Goal: Transaction & Acquisition: Purchase product/service

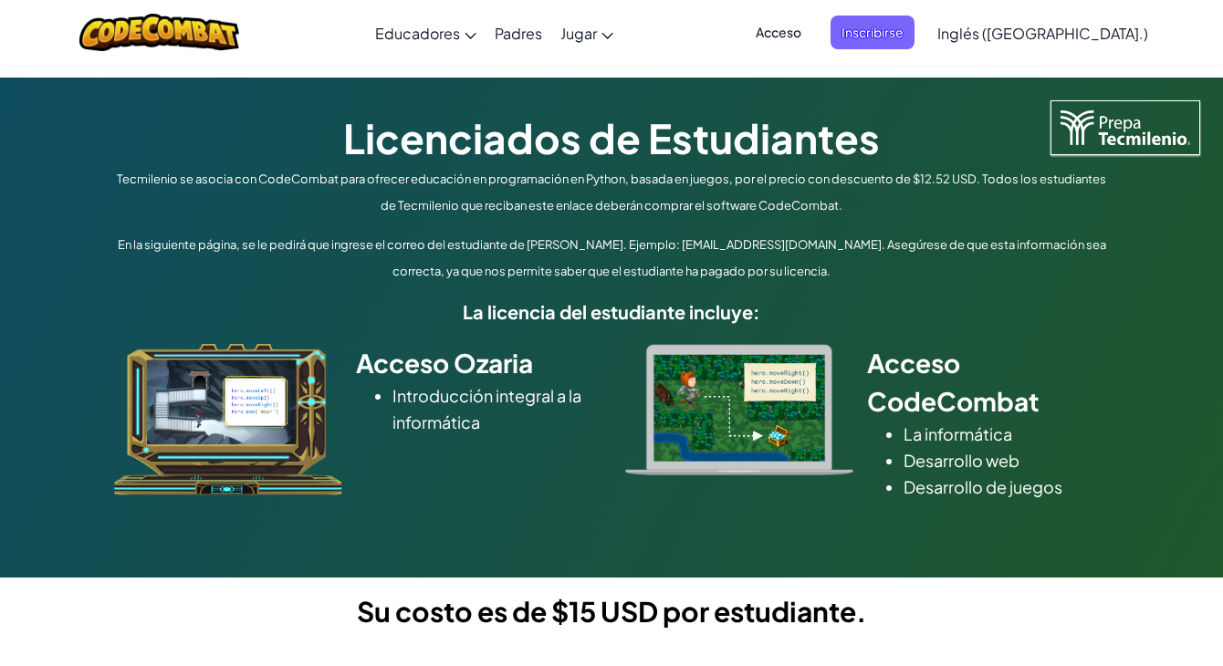
click at [1084, 502] on div "Acceso CodeCombat La informática Desarrollo web Desarrollo de juegos" at bounding box center [994, 426] width 255 height 165
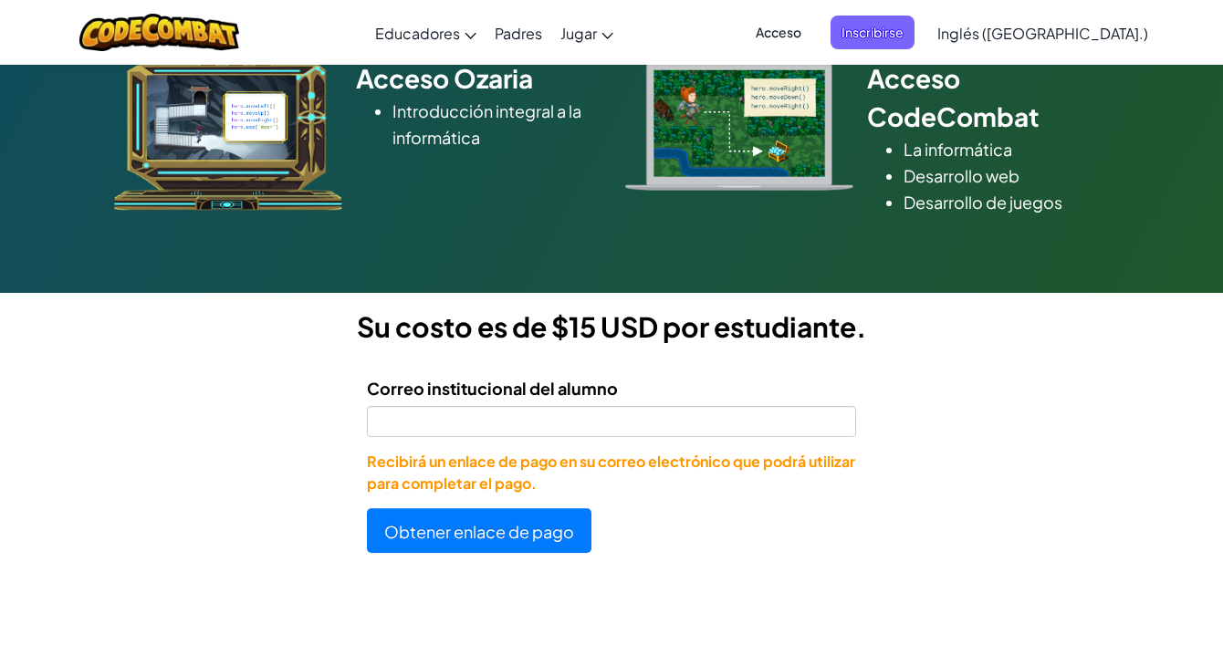
scroll to position [365, 0]
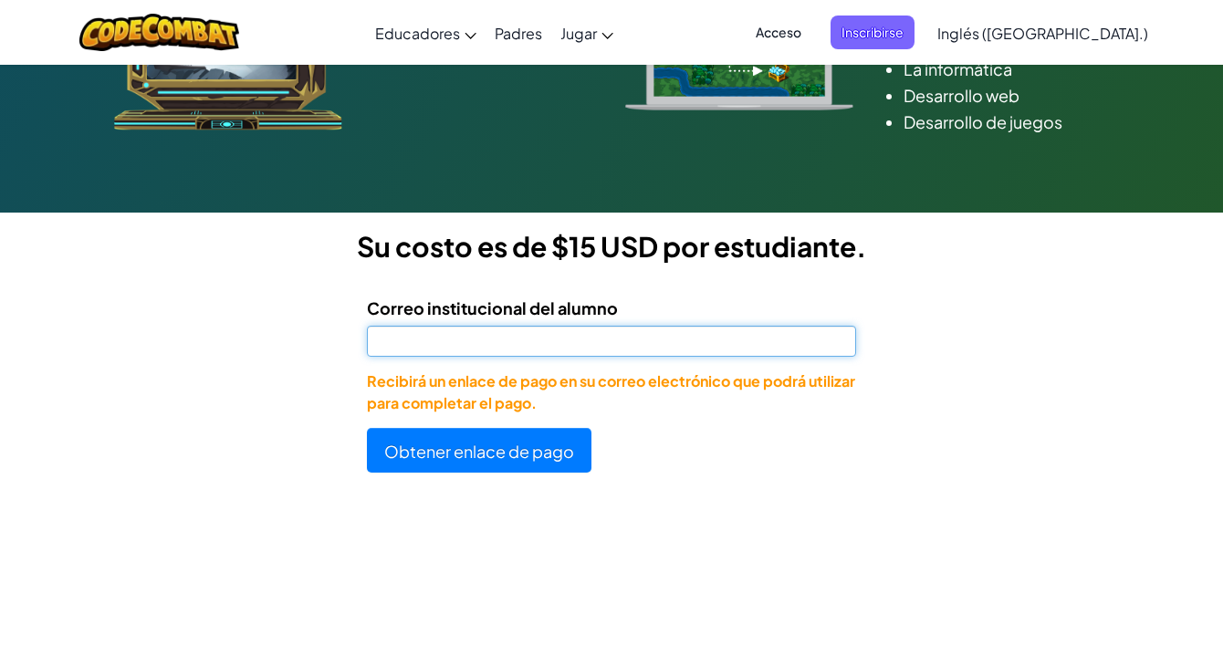
click at [584, 346] on input "Correo institucional del alumno" at bounding box center [611, 341] width 489 height 31
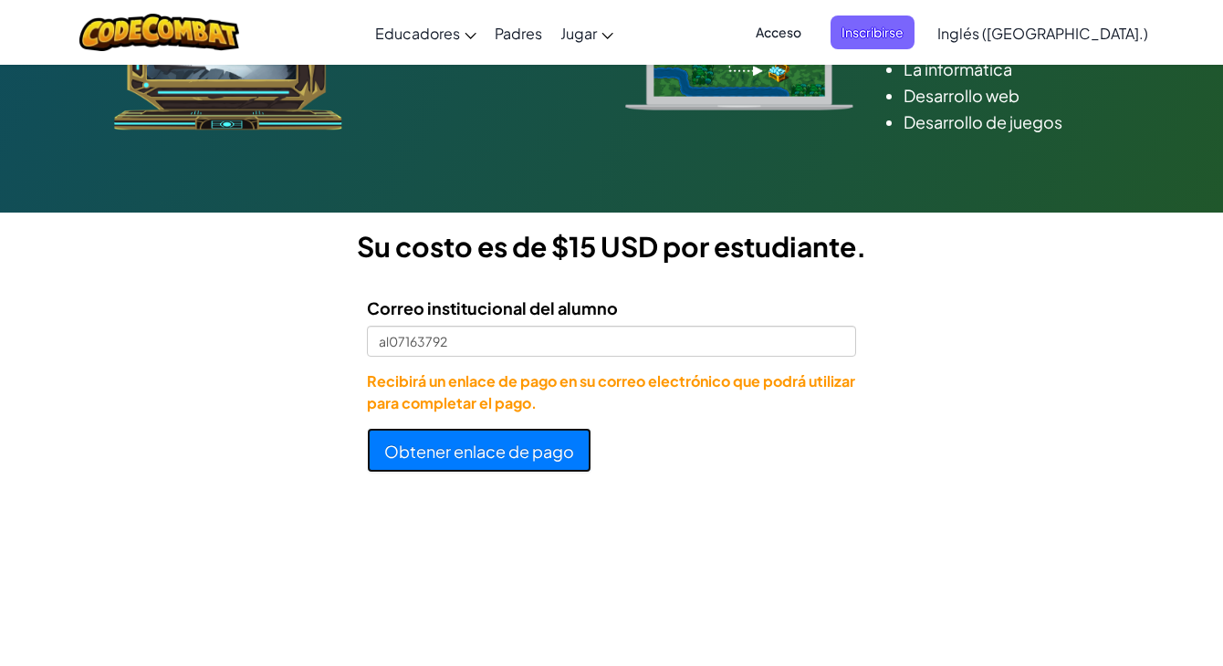
click at [489, 454] on font "Obtener enlace de pago" at bounding box center [479, 451] width 190 height 21
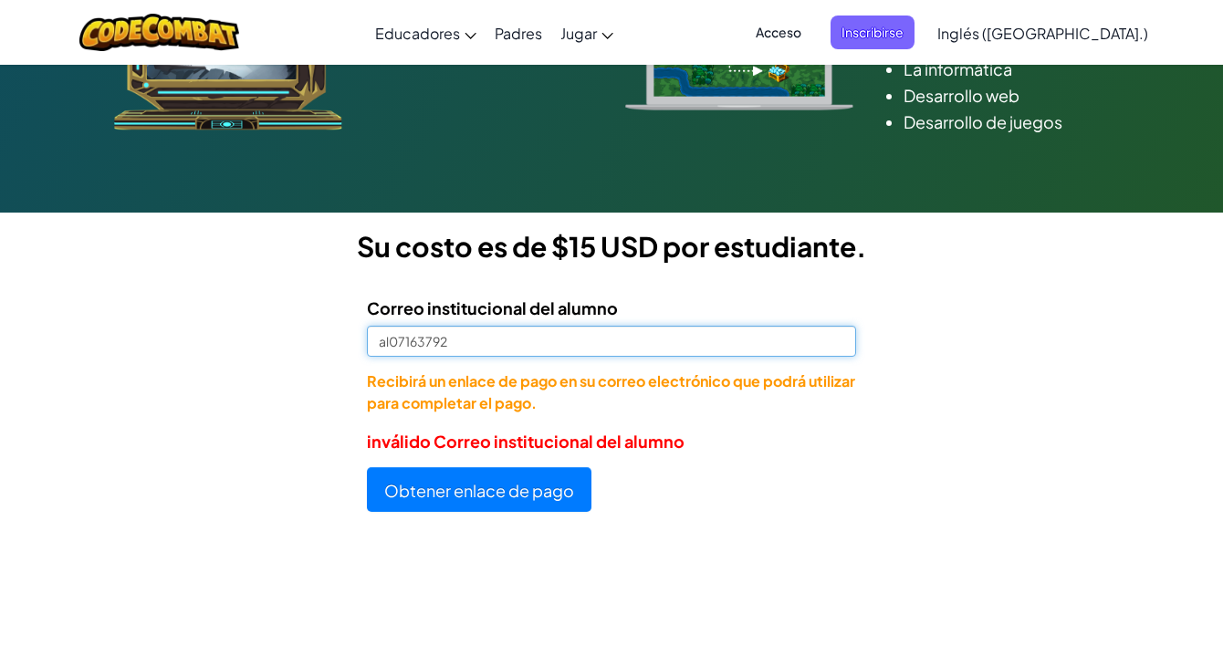
click at [466, 349] on input "al07163792" at bounding box center [611, 341] width 489 height 31
type input "[EMAIL_ADDRESS][DOMAIN_NAME]"
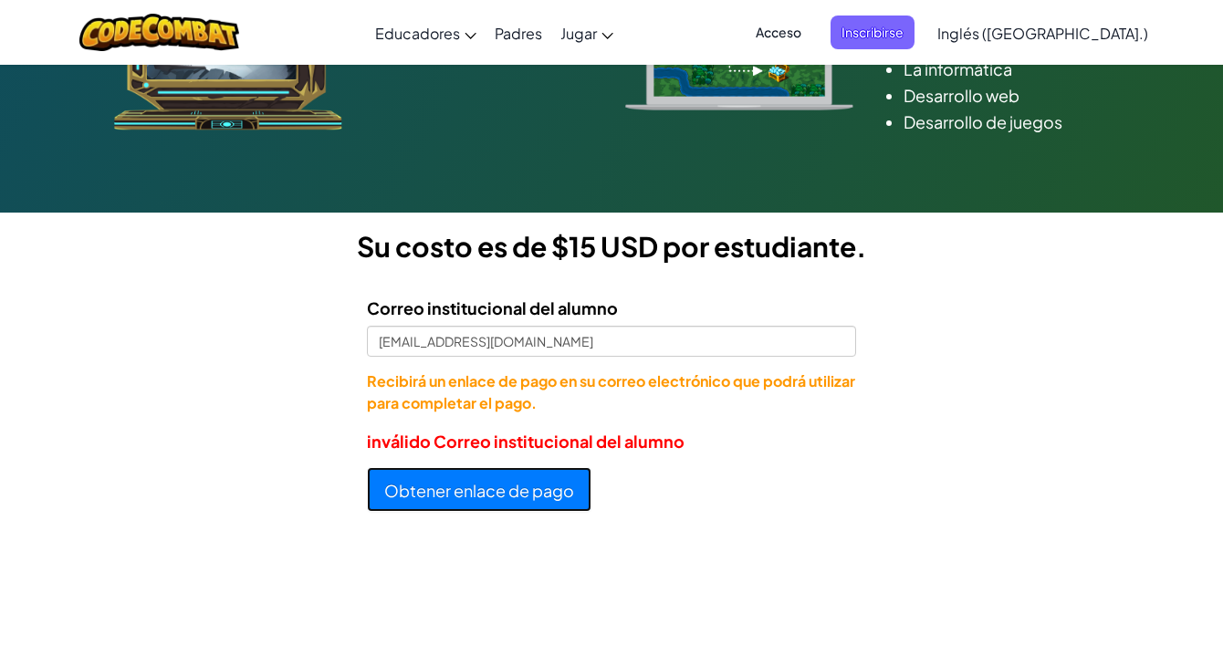
click at [521, 491] on font "Obtener enlace de pago" at bounding box center [479, 490] width 190 height 21
click at [518, 489] on font "Obtener enlace de pago" at bounding box center [479, 490] width 190 height 21
click at [433, 495] on font "Obtener enlace de pago" at bounding box center [479, 490] width 190 height 21
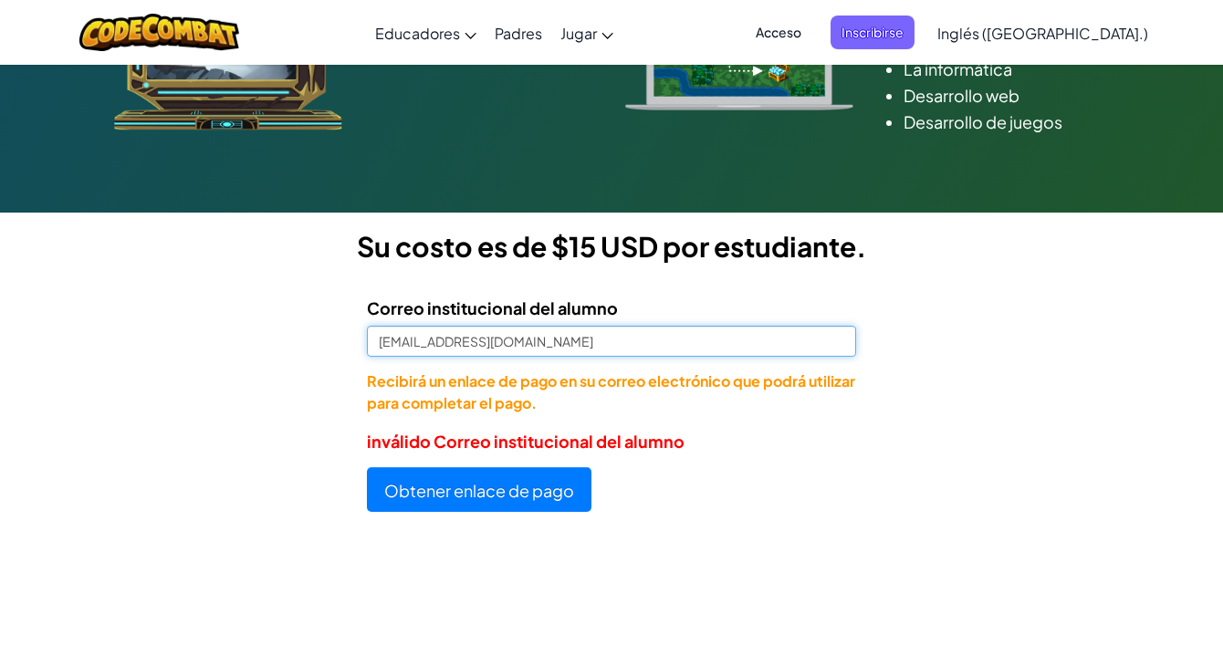
click at [388, 348] on input "[EMAIL_ADDRESS][DOMAIN_NAME]" at bounding box center [611, 341] width 489 height 31
click at [376, 346] on input "[EMAIL_ADDRESS][DOMAIN_NAME]" at bounding box center [611, 341] width 489 height 31
click at [589, 330] on input "[EMAIL_ADDRESS][DOMAIN_NAME]" at bounding box center [611, 341] width 489 height 31
click at [380, 343] on input "[EMAIL_ADDRESS][DOMAIN_NAME]" at bounding box center [611, 341] width 489 height 31
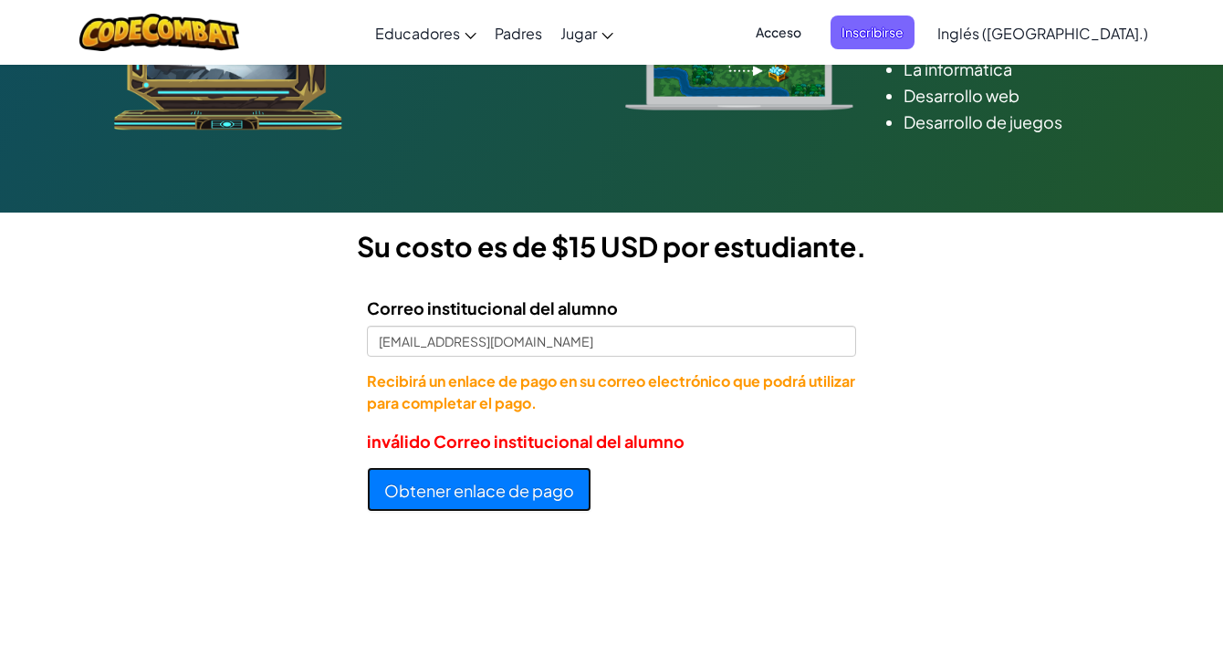
click at [481, 505] on button "Obtener enlace de pago" at bounding box center [479, 489] width 224 height 45
click at [476, 495] on font "Obtener enlace de pago" at bounding box center [479, 490] width 190 height 21
